Goal: Task Accomplishment & Management: Use online tool/utility

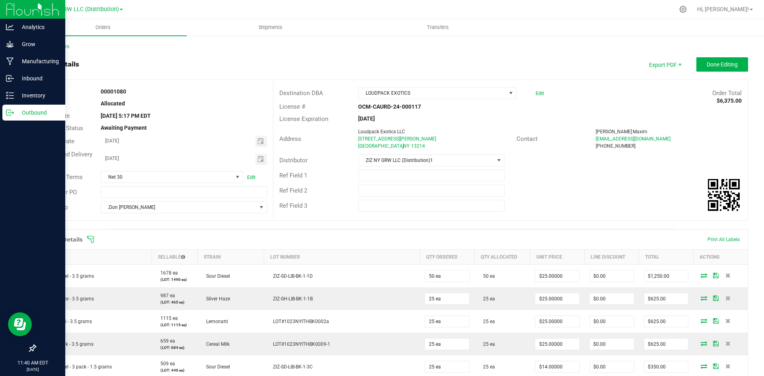
click at [8, 108] on div "Outbound" at bounding box center [33, 113] width 63 height 16
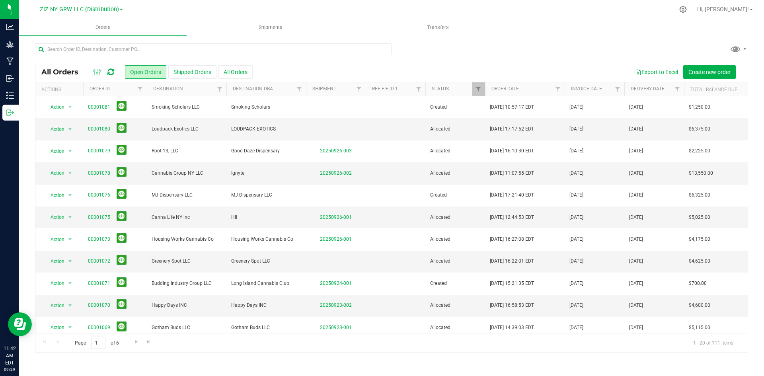
click at [117, 10] on span "ZIZ NY GRW LLC (Distribution)" at bounding box center [79, 9] width 79 height 7
click at [75, 61] on link "Processing" at bounding box center [81, 60] width 116 height 11
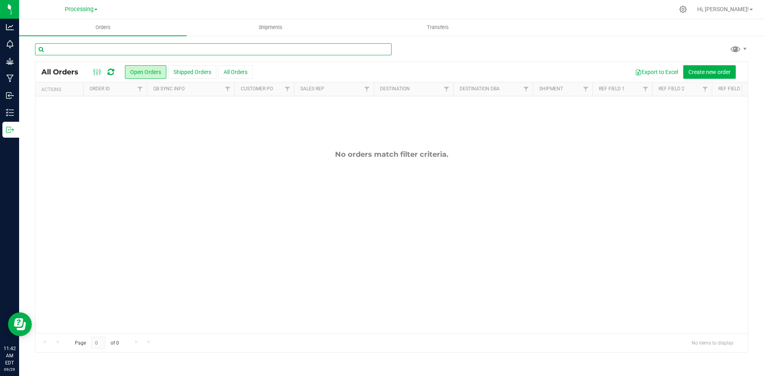
click at [98, 51] on input "text" at bounding box center [213, 49] width 357 height 12
click at [78, 51] on input "halle" at bounding box center [213, 49] width 357 height 12
type input "hal"
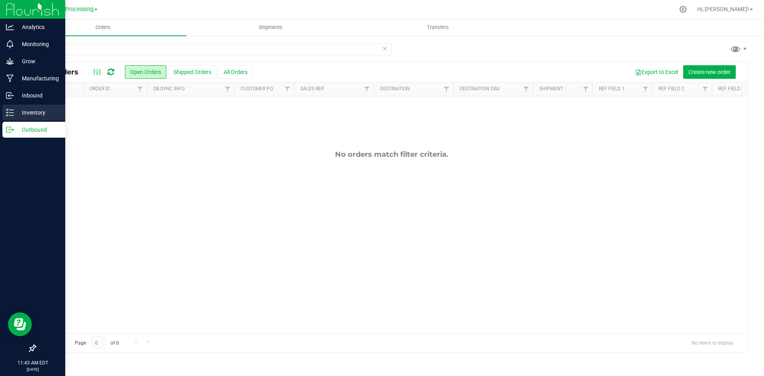
click at [16, 114] on p "Inventory" at bounding box center [38, 113] width 48 height 10
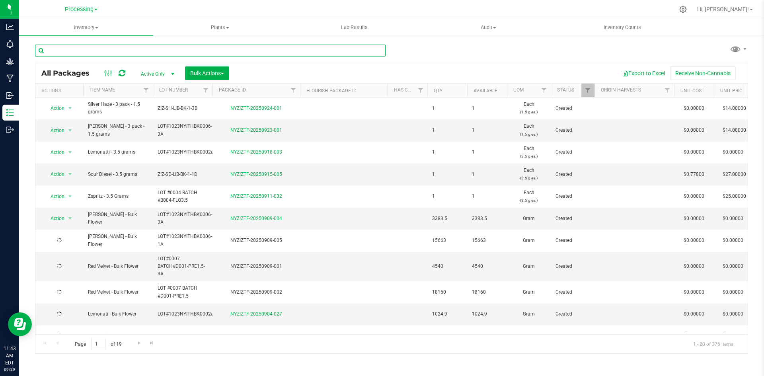
click at [129, 47] on input "text" at bounding box center [210, 51] width 351 height 12
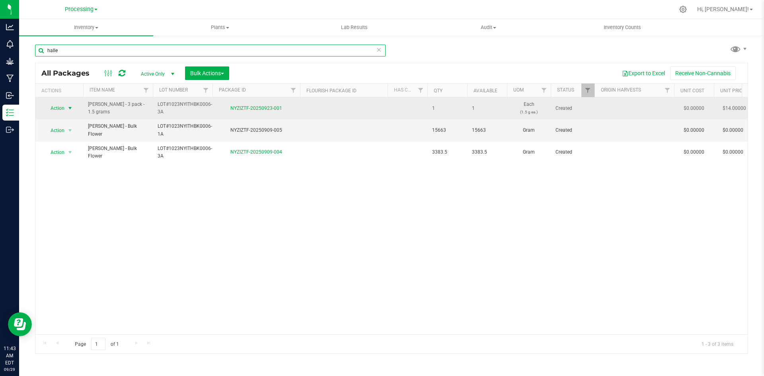
type input "halle"
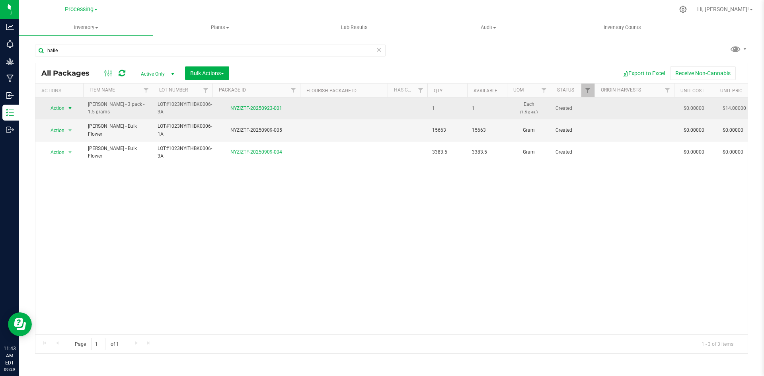
click at [67, 108] on span "select" at bounding box center [70, 108] width 6 height 6
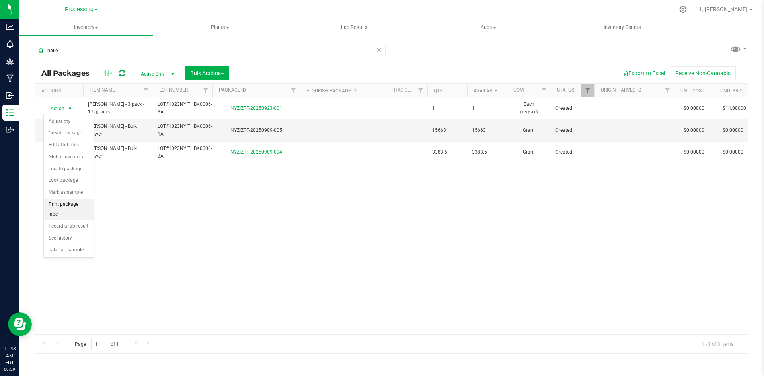
click at [78, 206] on li "Print package label" at bounding box center [69, 210] width 50 height 22
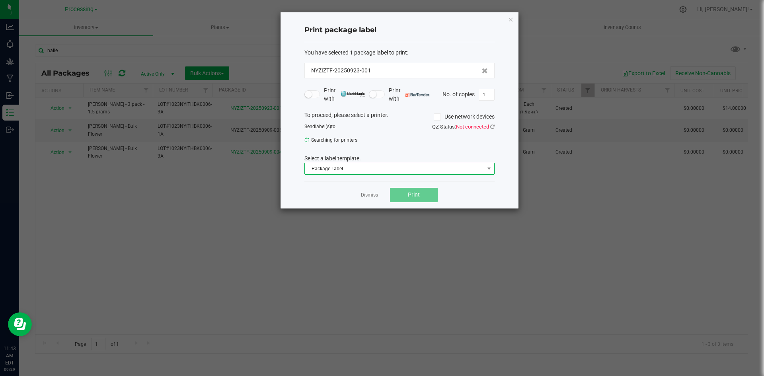
drag, startPoint x: 396, startPoint y: 170, endPoint x: 383, endPoint y: 169, distance: 13.2
click at [396, 170] on span "Package Label" at bounding box center [395, 168] width 180 height 11
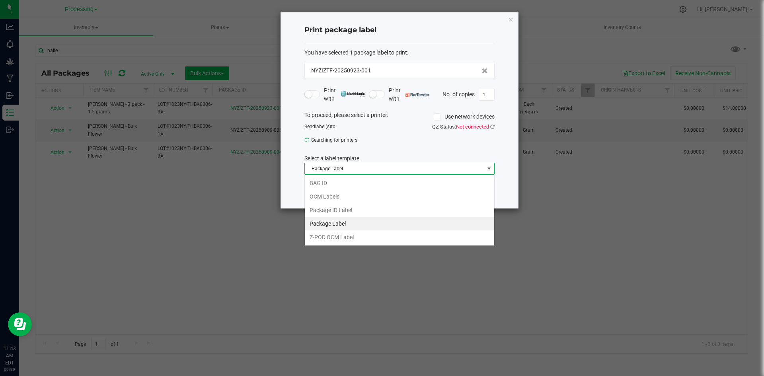
scroll to position [12, 190]
click at [336, 183] on li "BAG ID" at bounding box center [400, 183] width 190 height 14
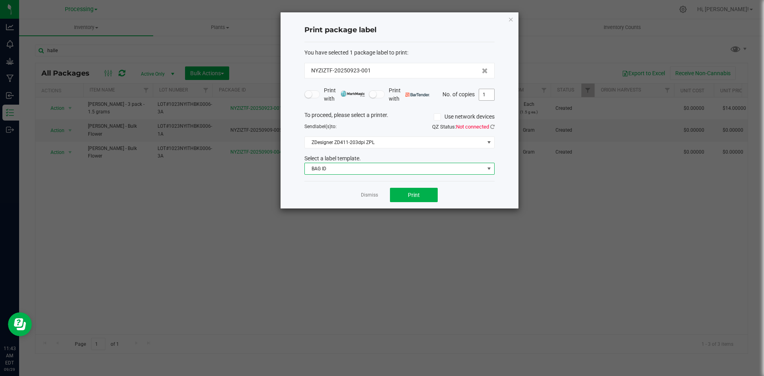
click at [486, 95] on input "1" at bounding box center [486, 94] width 15 height 11
type input "2"
click at [424, 196] on button "Print" at bounding box center [414, 195] width 48 height 14
click at [365, 194] on link "Dismiss" at bounding box center [369, 195] width 17 height 7
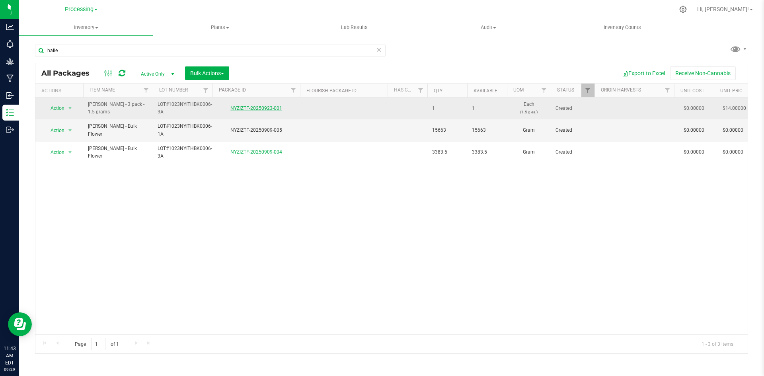
click at [257, 108] on link "NYZIZTF-20250923-001" at bounding box center [257, 109] width 52 height 6
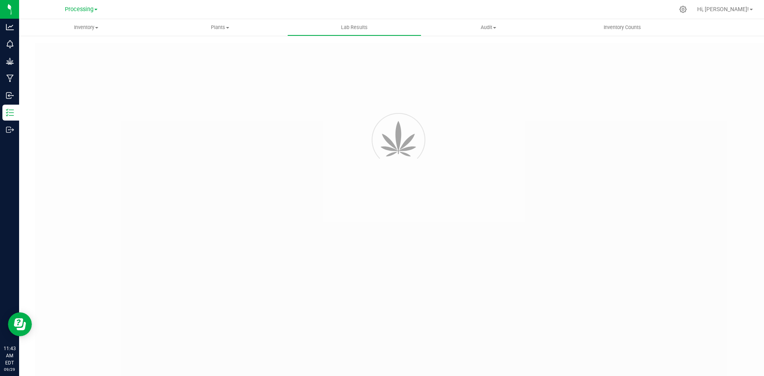
type input "NYZIZTF-20250909-004"
type input "82601"
type input "NYZIZTF-20250909-004"
type input "[DATE] 12:41 PM"
type input "[DATE]"
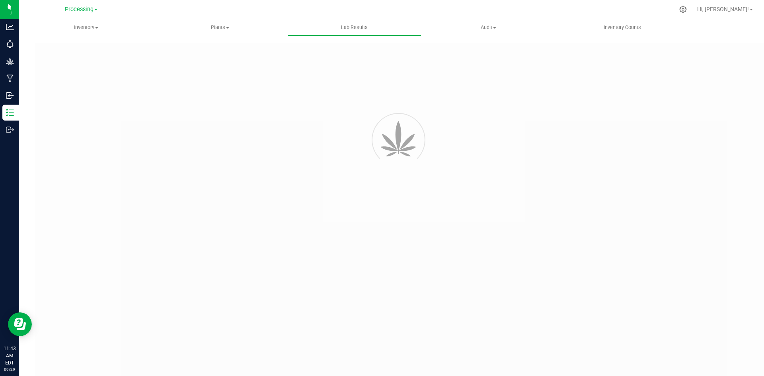
type input "[URL][DOMAIN_NAME]"
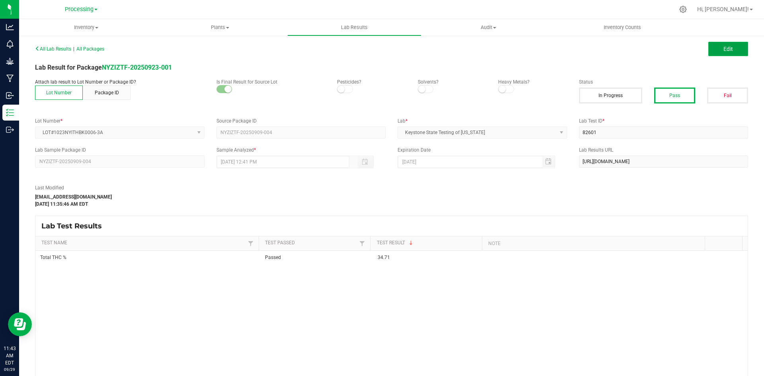
click at [726, 51] on span "Edit" at bounding box center [729, 49] width 10 height 6
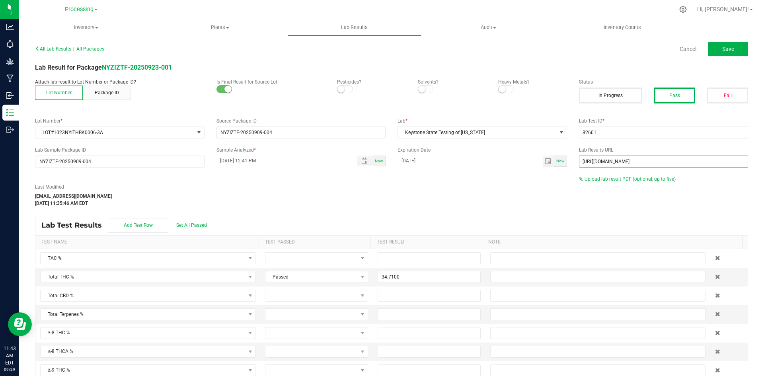
click at [639, 161] on input "[URL][DOMAIN_NAME]" at bounding box center [664, 162] width 170 height 12
click at [640, 161] on input "[URL][DOMAIN_NAME]" at bounding box center [664, 162] width 170 height 12
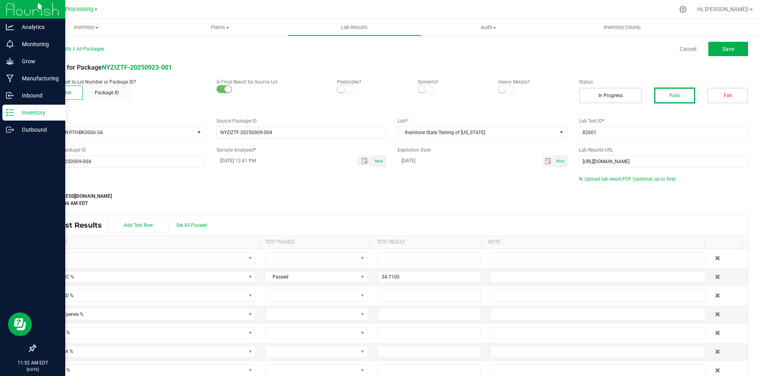
click at [20, 111] on p "Inventory" at bounding box center [38, 113] width 48 height 10
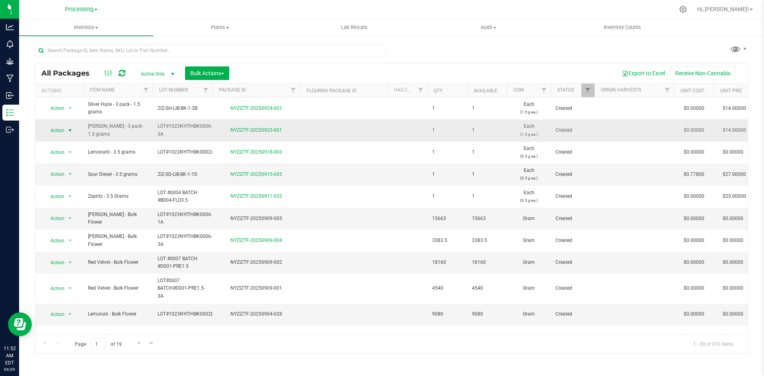
click at [66, 128] on span "select" at bounding box center [70, 130] width 10 height 11
click at [76, 227] on li "Print package label" at bounding box center [69, 232] width 50 height 22
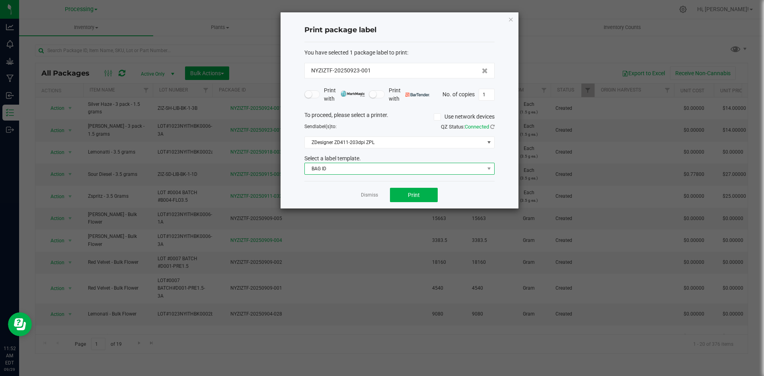
click at [411, 175] on span "BAG ID" at bounding box center [400, 169] width 190 height 12
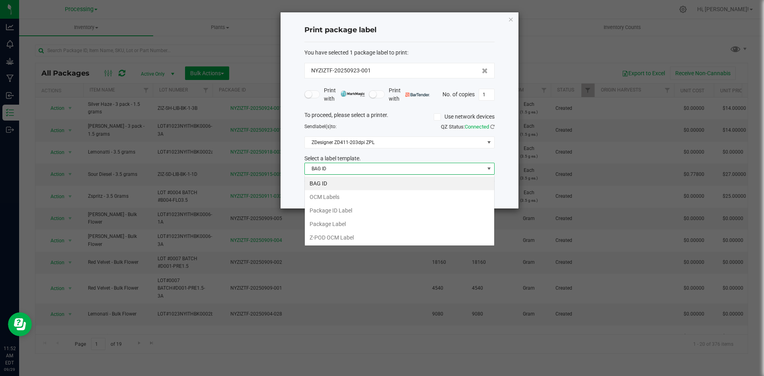
scroll to position [12, 190]
click at [340, 199] on li "OCM Labels" at bounding box center [400, 197] width 190 height 14
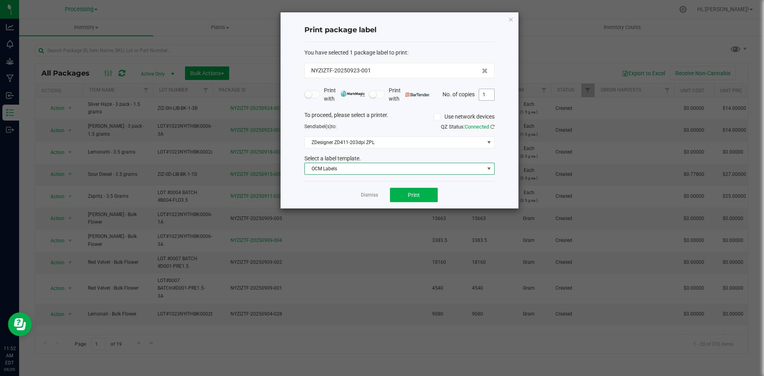
click at [486, 94] on input "1" at bounding box center [486, 94] width 15 height 11
type input "300"
click at [417, 195] on span "Print" at bounding box center [414, 195] width 12 height 6
